Goal: Find specific page/section: Find specific page/section

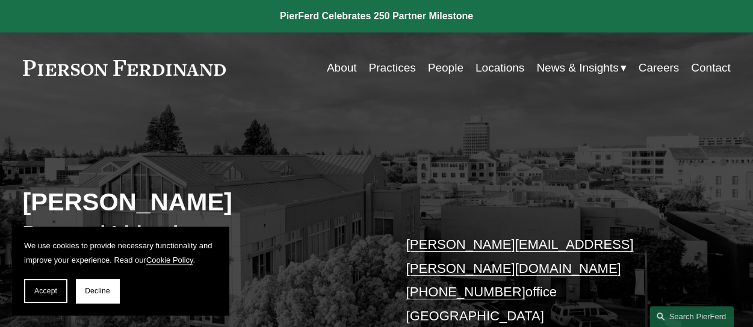
click at [496, 67] on link "Locations" at bounding box center [499, 68] width 49 height 23
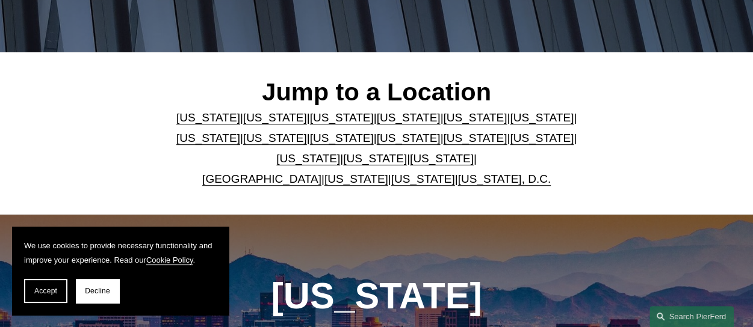
scroll to position [301, 0]
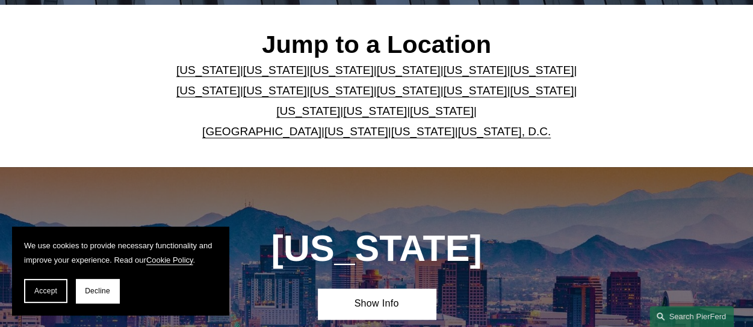
click at [256, 76] on link "[US_STATE]" at bounding box center [275, 70] width 64 height 13
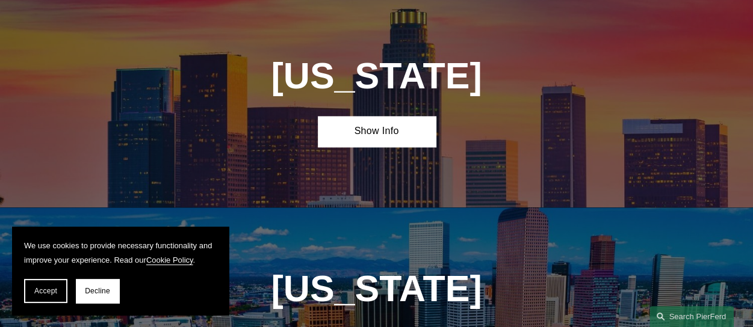
scroll to position [687, 0]
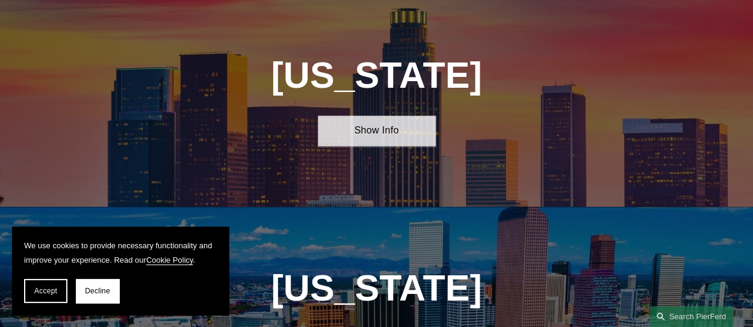
click at [353, 140] on link "Show Info" at bounding box center [377, 131] width 118 height 31
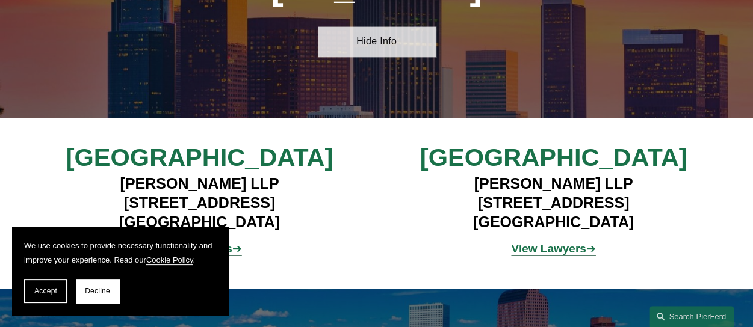
scroll to position [807, 0]
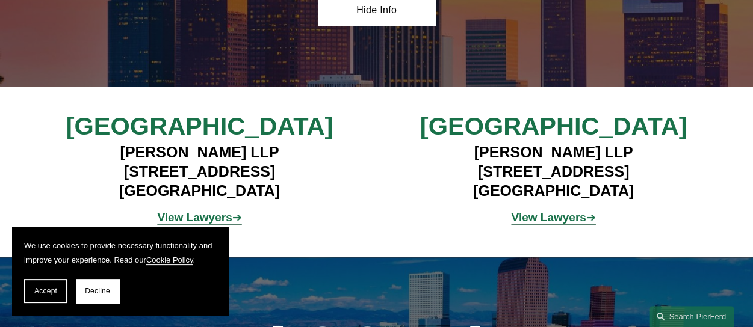
click at [42, 291] on span "Accept" at bounding box center [45, 291] width 23 height 8
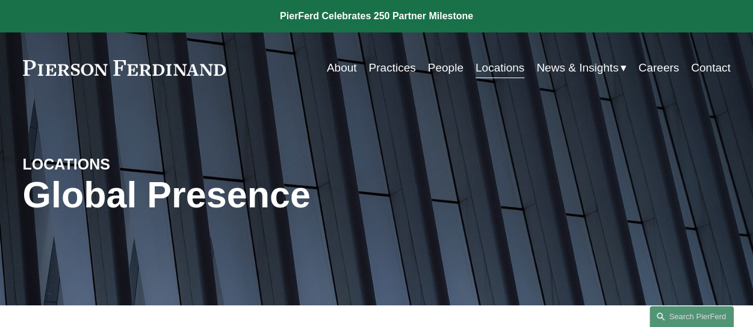
scroll to position [0, 0]
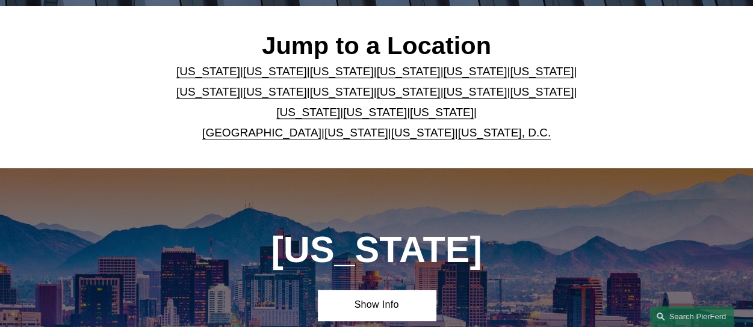
scroll to position [301, 0]
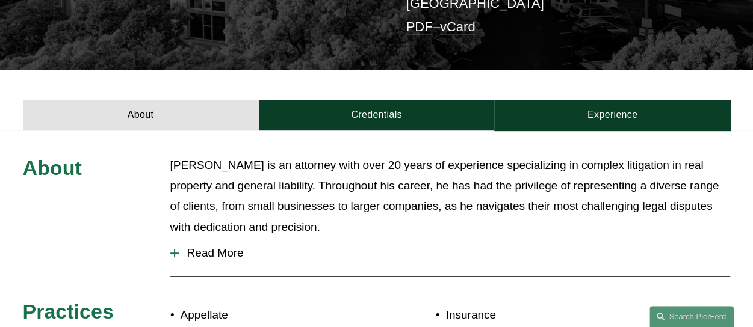
scroll to position [241, 0]
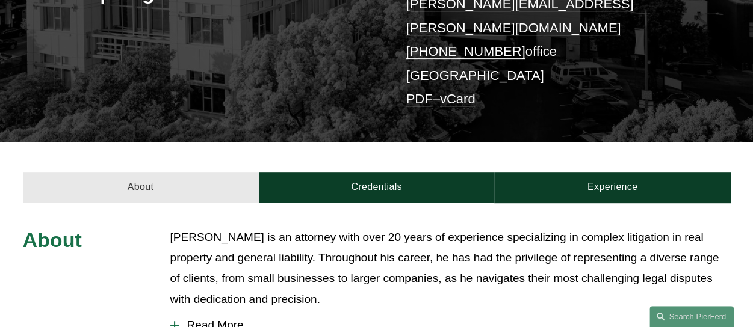
click at [199, 174] on link "About" at bounding box center [141, 187] width 236 height 31
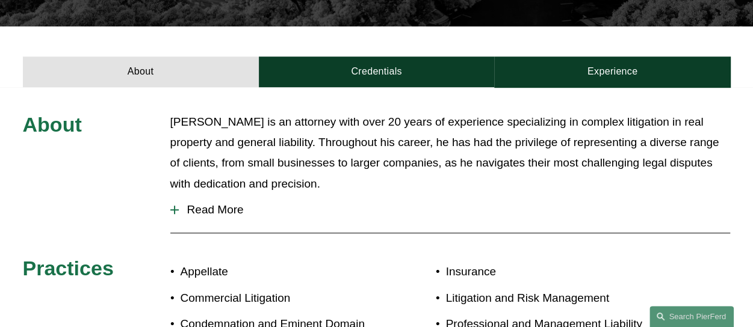
scroll to position [361, 0]
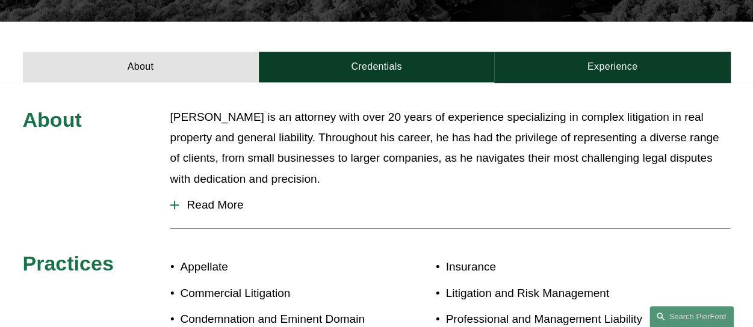
click at [221, 199] on span "Read More" at bounding box center [455, 205] width 552 height 13
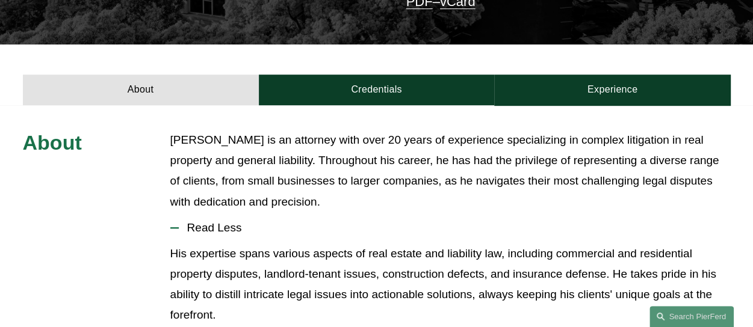
scroll to position [140, 0]
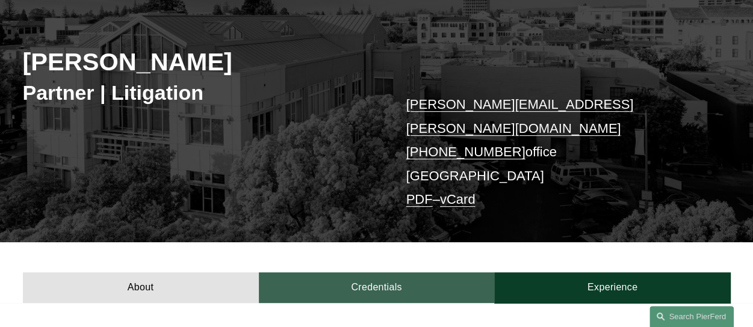
click at [399, 277] on link "Credentials" at bounding box center [377, 288] width 236 height 31
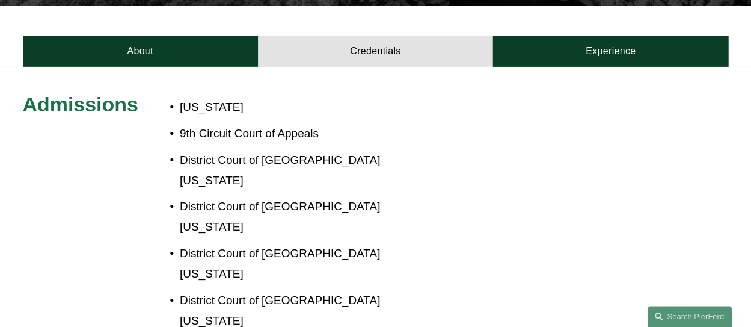
scroll to position [261, 0]
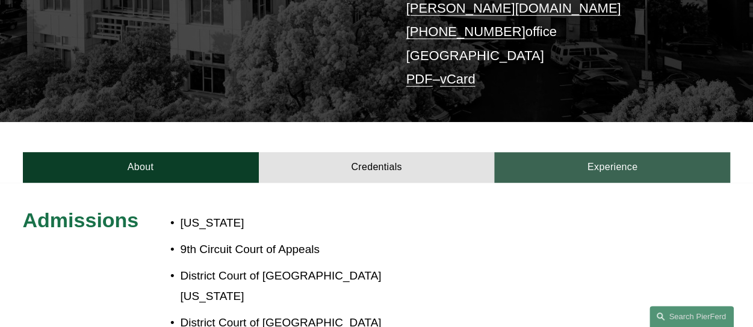
click at [618, 152] on link "Experience" at bounding box center [612, 167] width 236 height 31
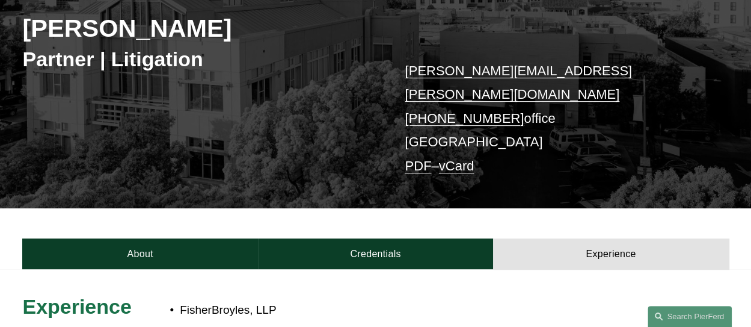
scroll to position [180, 0]
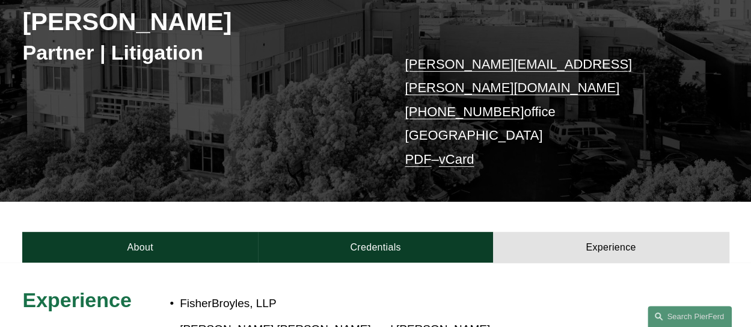
click at [319, 135] on div "Matthew Weiner Partner | Litigation matthew.weiner@pierferd.com +1.415.674.4148…" at bounding box center [375, 74] width 751 height 256
